Goal: Navigation & Orientation: Understand site structure

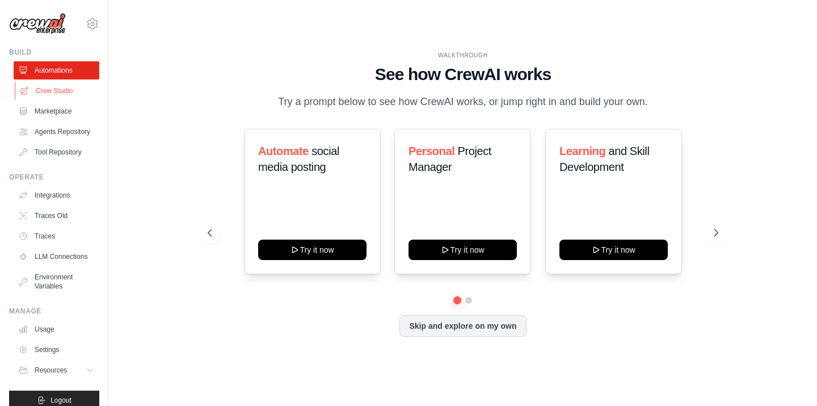
click at [65, 91] on link "Crew Studio" at bounding box center [58, 91] width 86 height 18
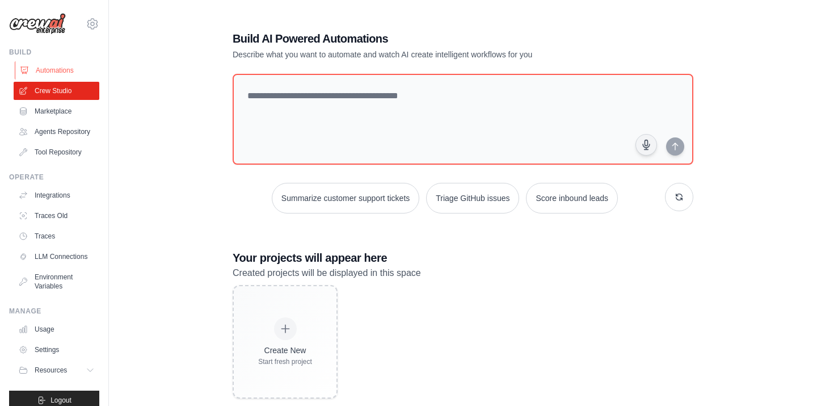
click at [38, 70] on link "Automations" at bounding box center [58, 70] width 86 height 18
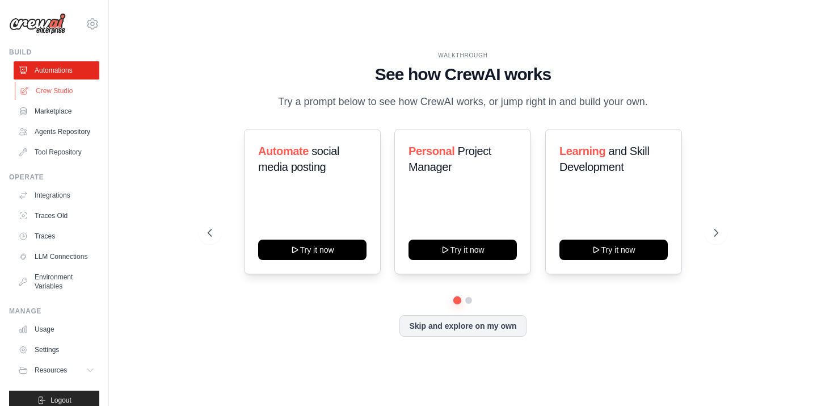
click at [50, 94] on link "Crew Studio" at bounding box center [58, 91] width 86 height 18
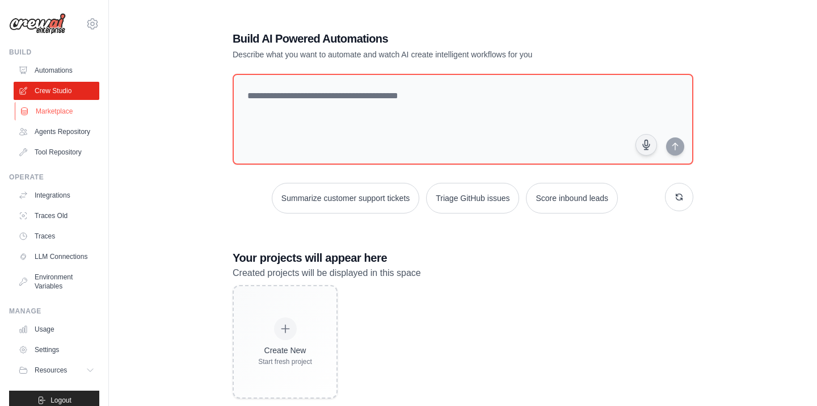
click at [57, 113] on link "Marketplace" at bounding box center [58, 111] width 86 height 18
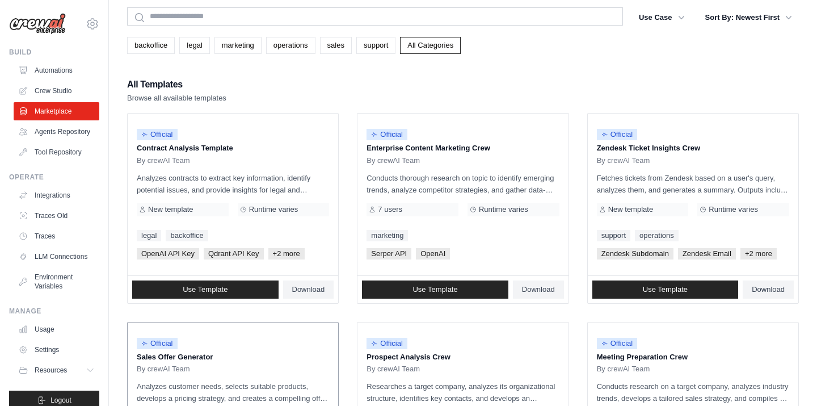
scroll to position [26, 0]
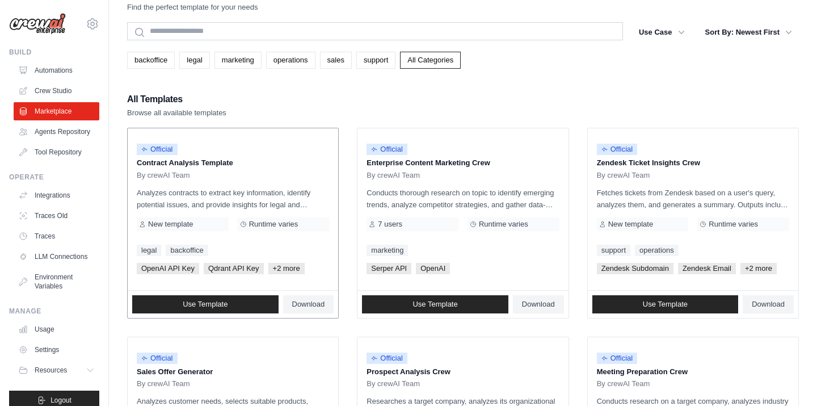
click at [170, 148] on span "Official" at bounding box center [157, 149] width 41 height 11
click at [286, 99] on div "All Templates Browse all available templates" at bounding box center [463, 104] width 672 height 27
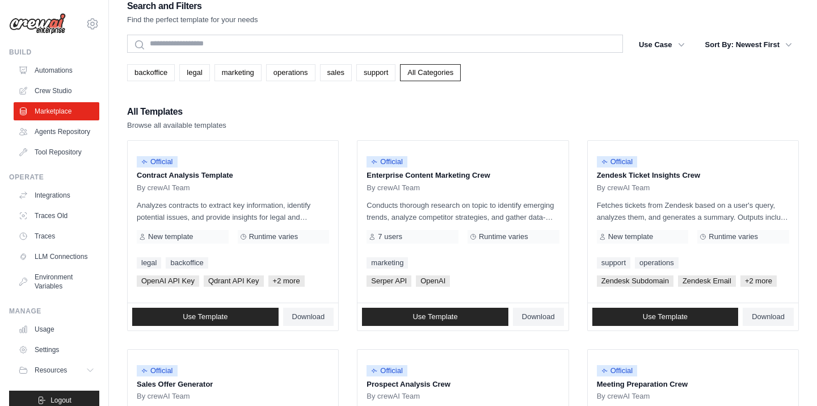
scroll to position [0, 0]
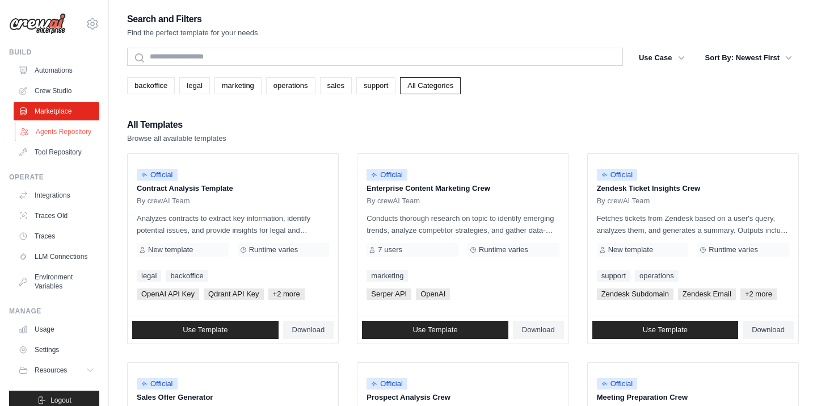
click at [72, 130] on link "Agents Repository" at bounding box center [58, 132] width 86 height 18
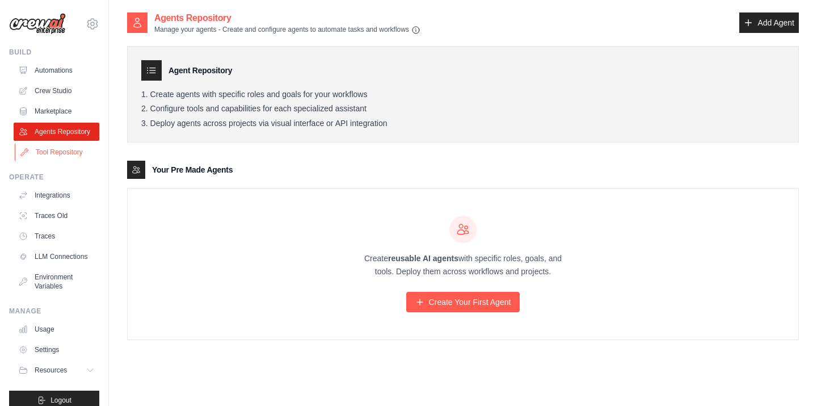
click at [60, 153] on link "Tool Repository" at bounding box center [58, 152] width 86 height 18
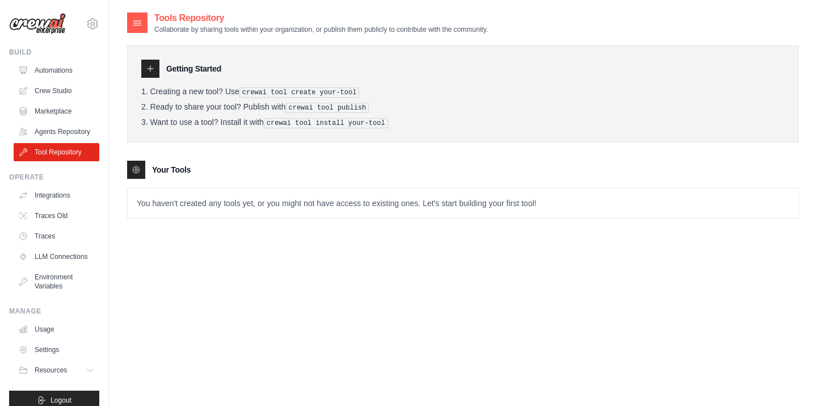
click at [330, 201] on p "You haven't created any tools yet, or you might not have access to existing one…" at bounding box center [463, 202] width 671 height 29
click at [193, 58] on div "Getting Started Creating a new tool? Use crewai tool create your-tool Ready to …" at bounding box center [463, 93] width 672 height 97
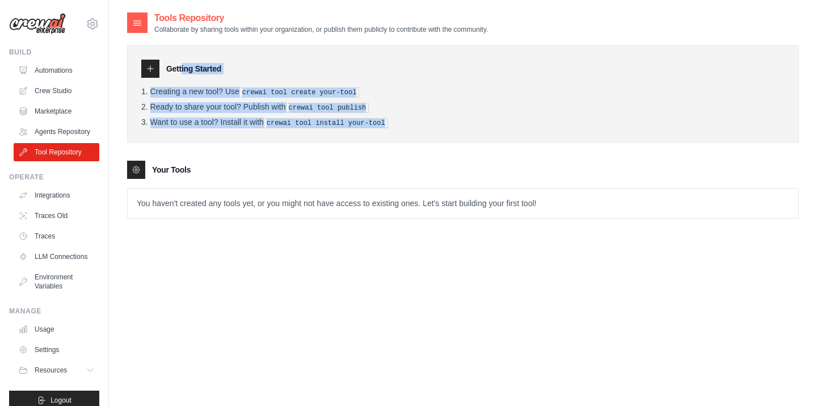
drag, startPoint x: 184, startPoint y: 53, endPoint x: 226, endPoint y: 130, distance: 87.6
click at [226, 130] on div "Getting Started Creating a new tool? Use crewai tool create your-tool Ready to …" at bounding box center [463, 93] width 672 height 97
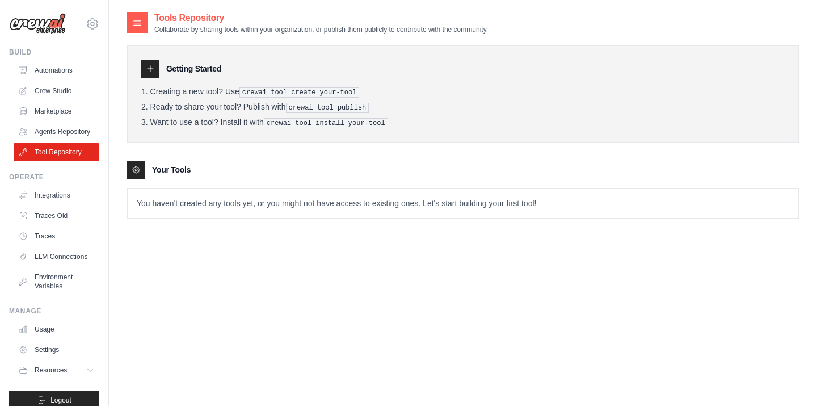
click at [226, 128] on div "Getting Started Creating a new tool? Use crewai tool create your-tool Ready to …" at bounding box center [463, 93] width 672 height 97
click at [49, 196] on link "Integrations" at bounding box center [58, 195] width 86 height 18
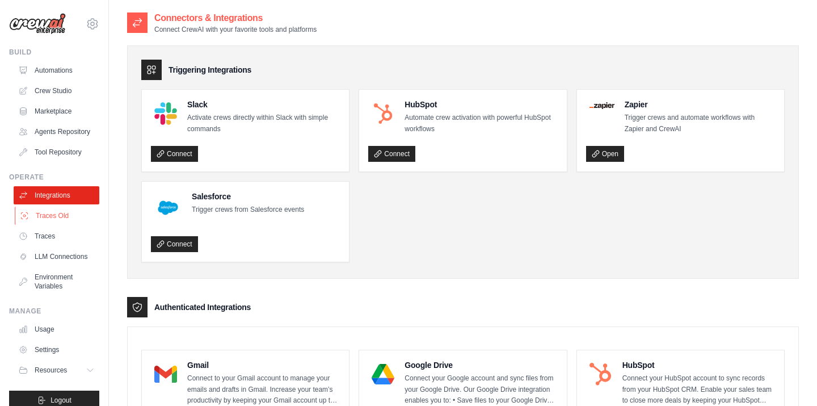
click at [73, 219] on link "Traces Old" at bounding box center [58, 215] width 86 height 18
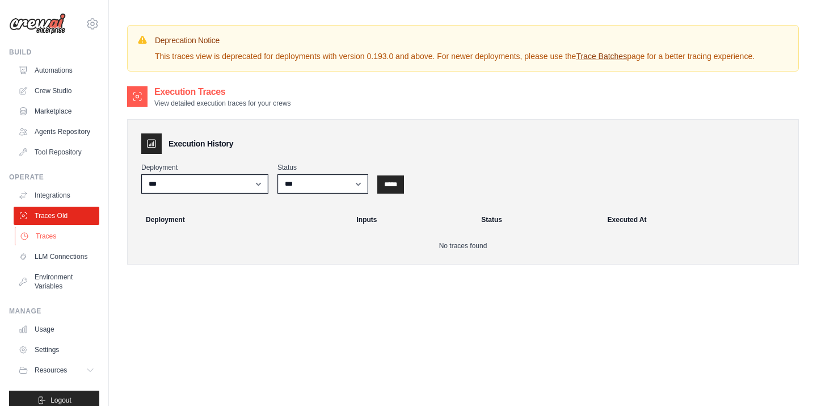
click at [54, 235] on link "Traces" at bounding box center [58, 236] width 86 height 18
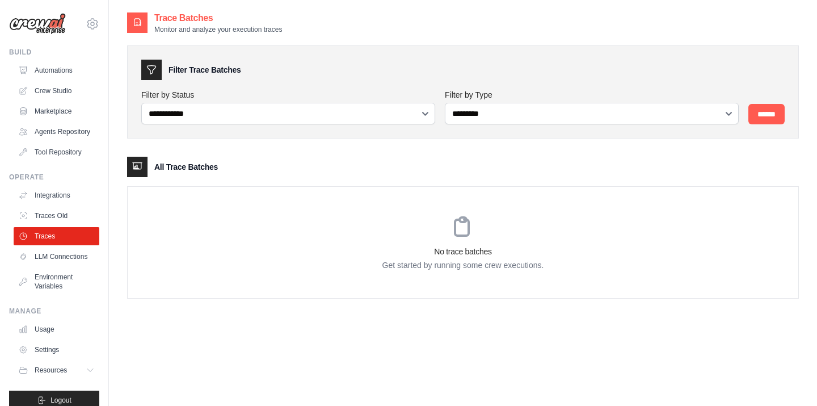
scroll to position [12, 0]
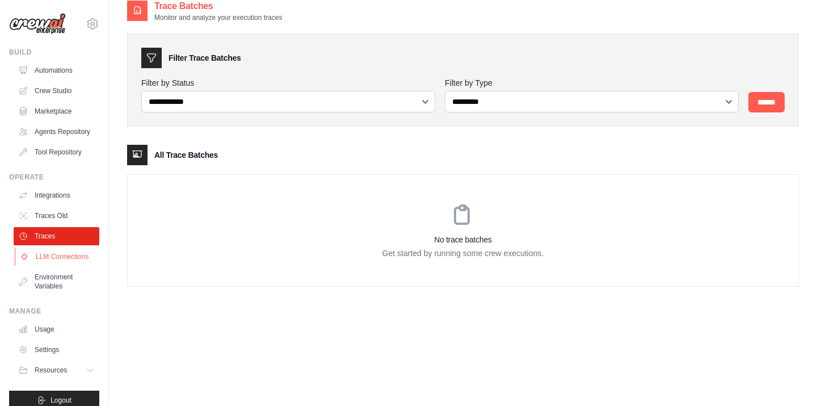
click at [66, 257] on link "LLM Connections" at bounding box center [58, 256] width 86 height 18
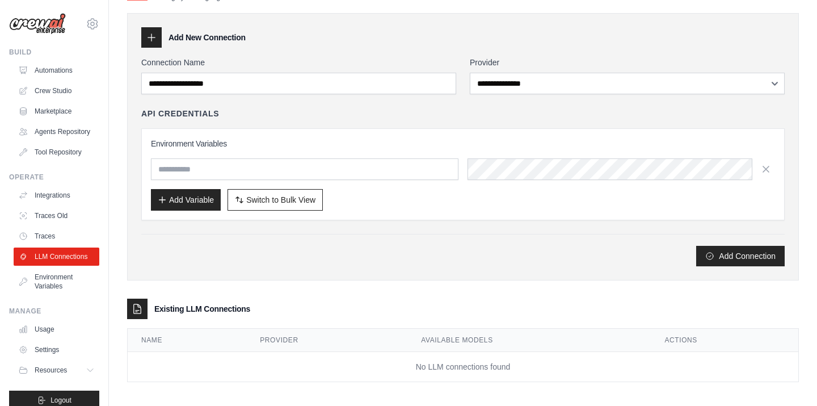
scroll to position [38, 0]
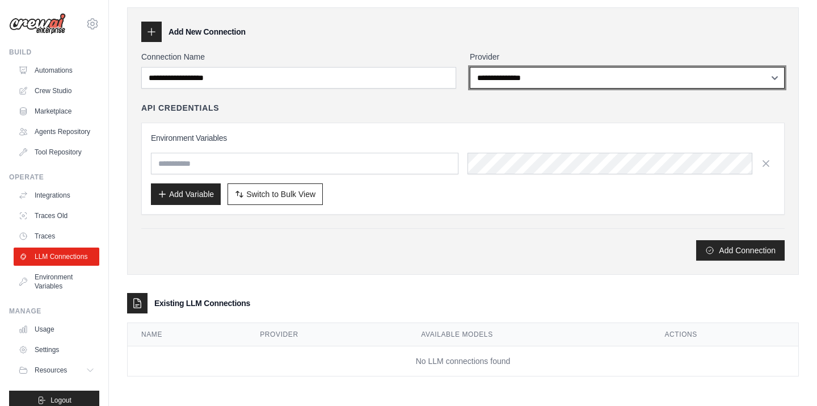
click at [512, 75] on select "**********" at bounding box center [627, 78] width 315 height 22
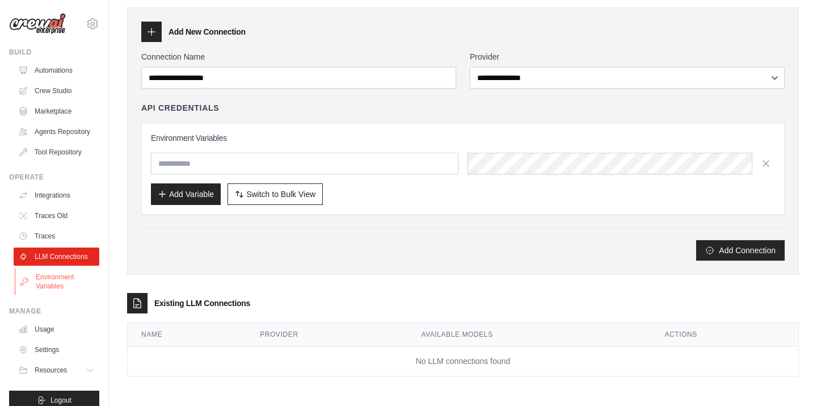
click at [54, 280] on link "Environment Variables" at bounding box center [58, 281] width 86 height 27
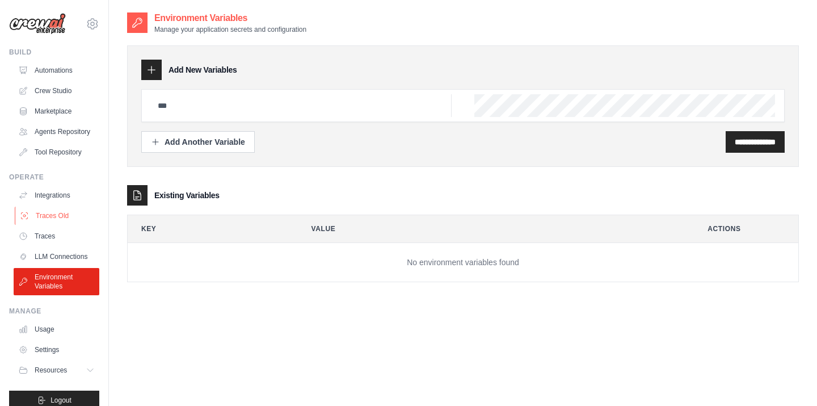
scroll to position [13, 0]
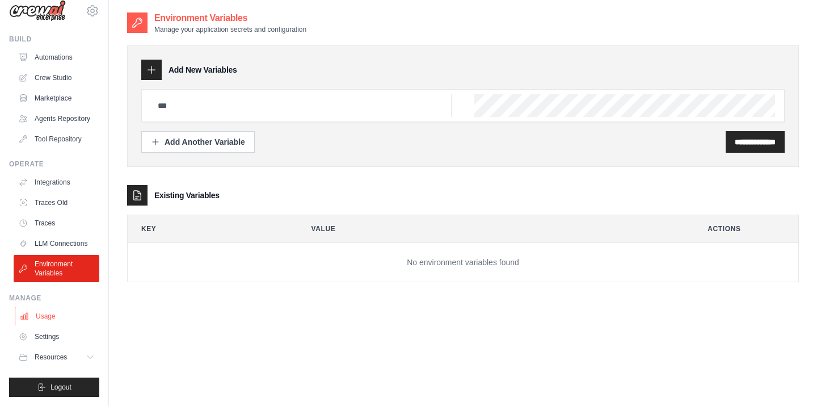
click at [45, 313] on link "Usage" at bounding box center [58, 316] width 86 height 18
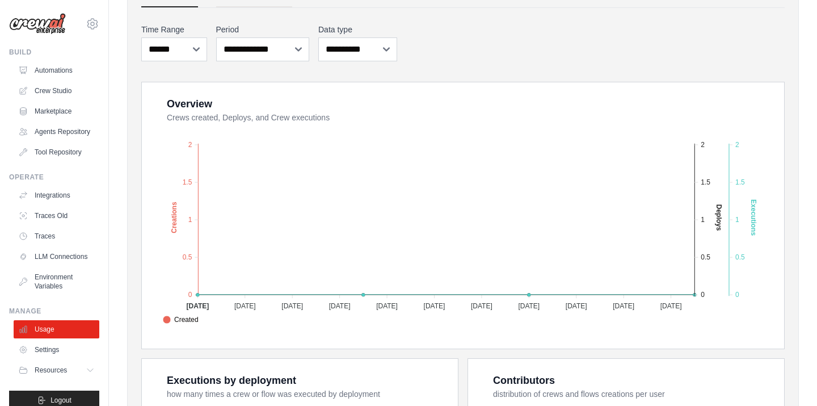
scroll to position [135, 0]
click at [49, 351] on link "Settings" at bounding box center [58, 349] width 86 height 18
